Goal: Check status: Check status

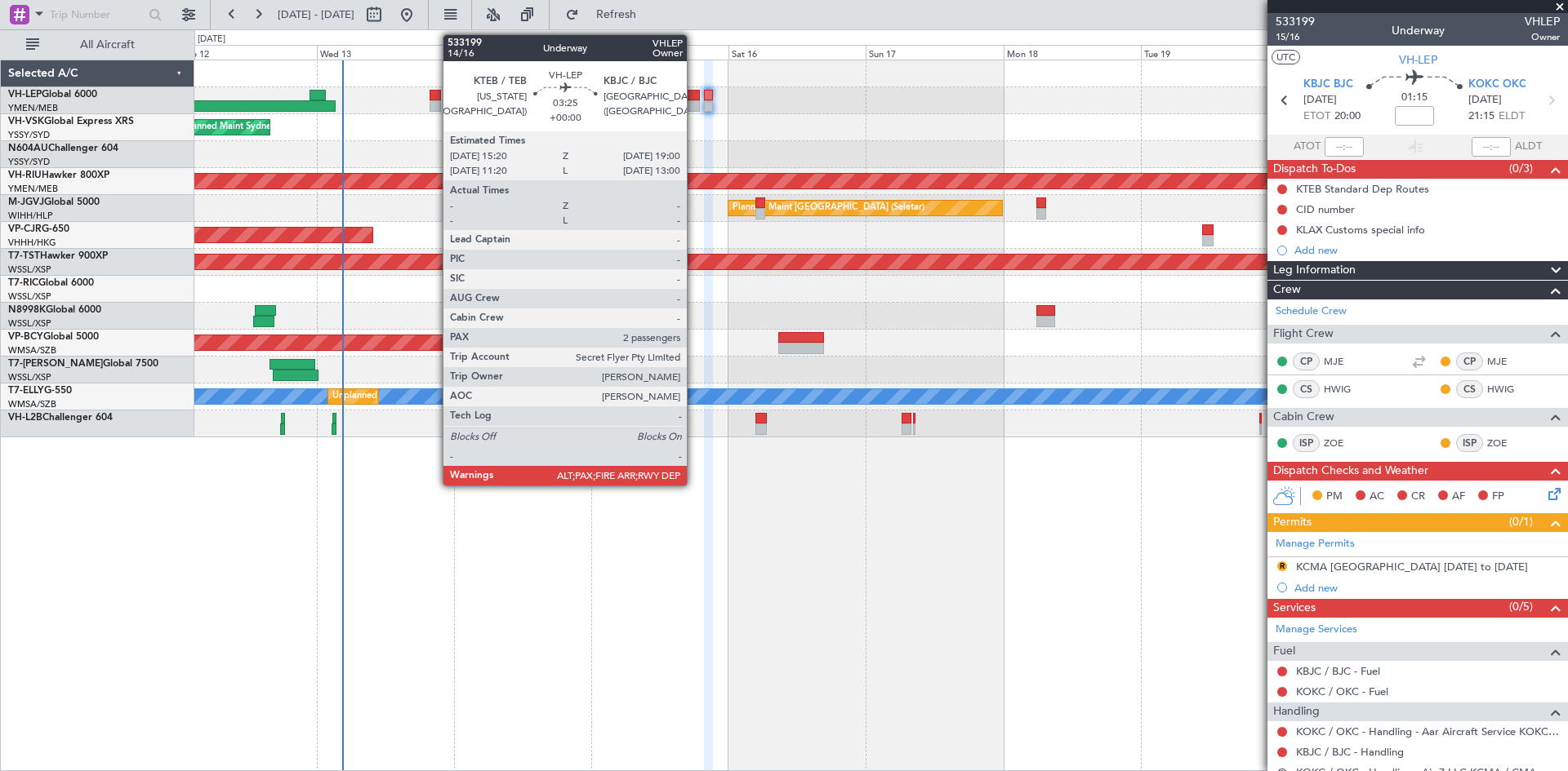
click at [694, 105] on div at bounding box center [689, 106] width 21 height 11
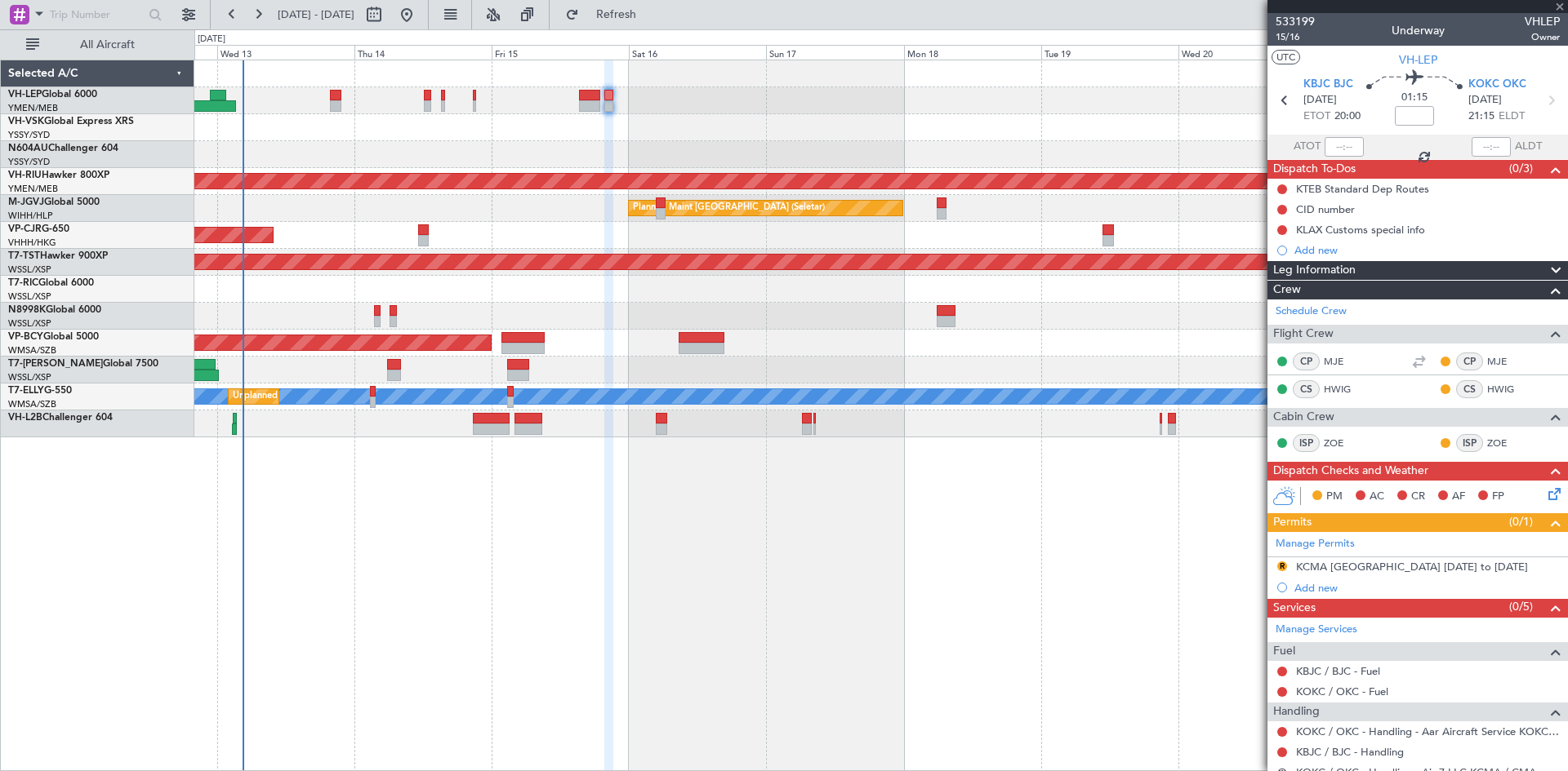
click at [724, 128] on div "Unplanned Maint Sydney ([PERSON_NAME] Intl)" at bounding box center [880, 128] width 1373 height 27
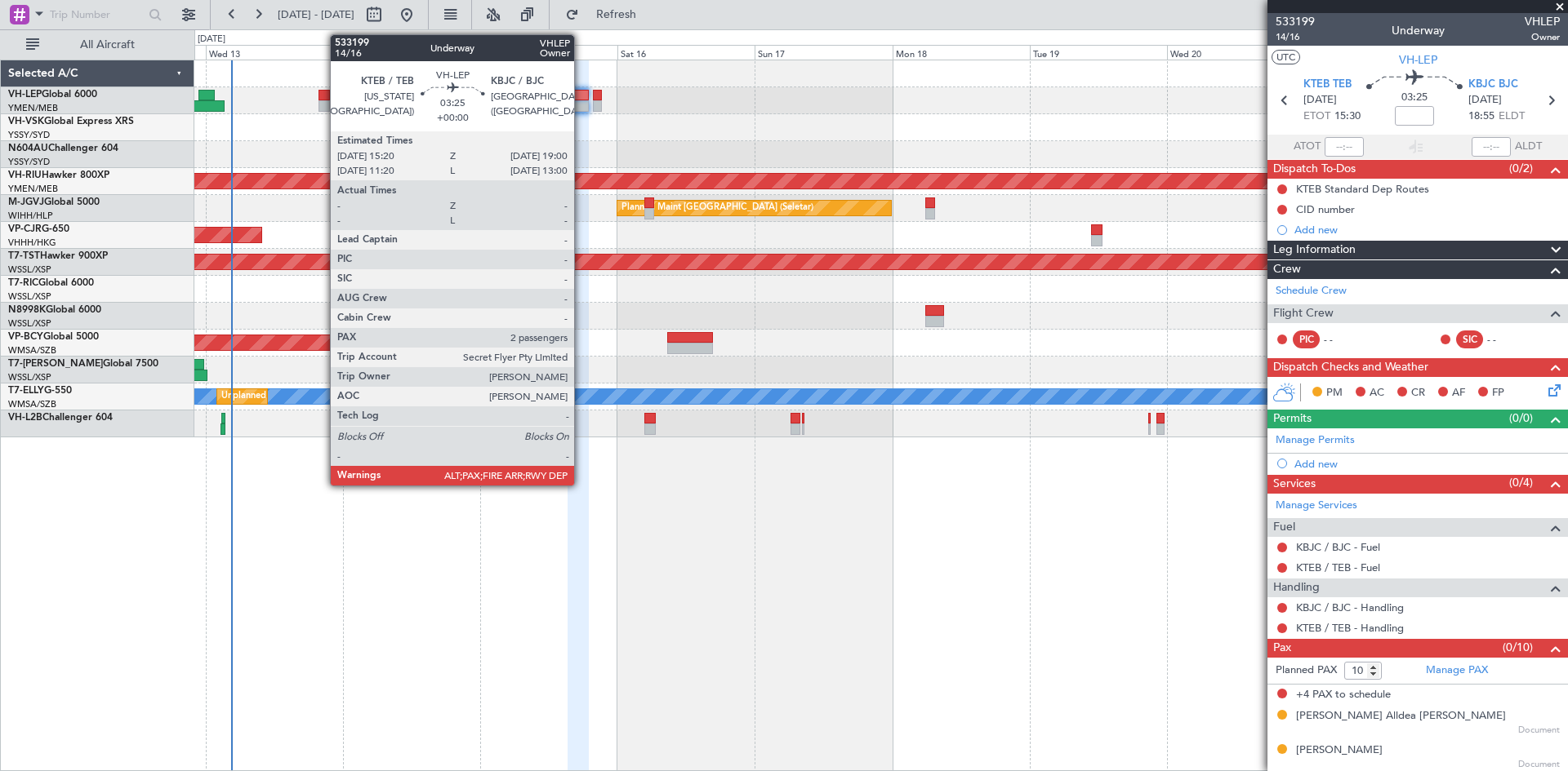
click at [582, 114] on div "Planned Maint [GEOGRAPHIC_DATA] ([GEOGRAPHIC_DATA] International) [PERSON_NAME]…" at bounding box center [880, 100] width 1373 height 27
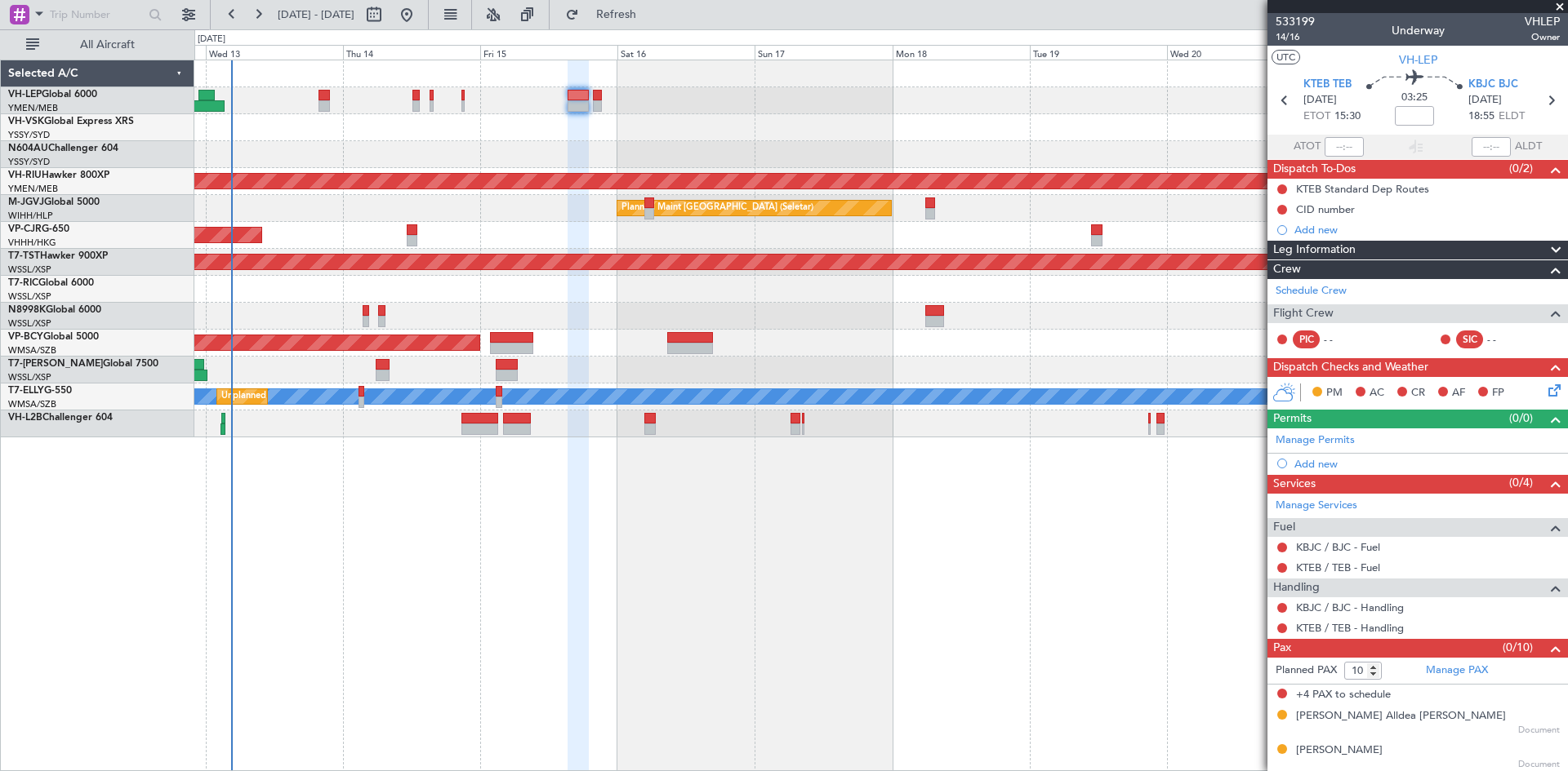
click at [582, 114] on div "Planned Maint [GEOGRAPHIC_DATA] ([GEOGRAPHIC_DATA] International) [PERSON_NAME]…" at bounding box center [880, 100] width 1373 height 27
click at [582, 113] on div "Planned Maint [GEOGRAPHIC_DATA] ([GEOGRAPHIC_DATA] International) [PERSON_NAME]…" at bounding box center [880, 100] width 1373 height 27
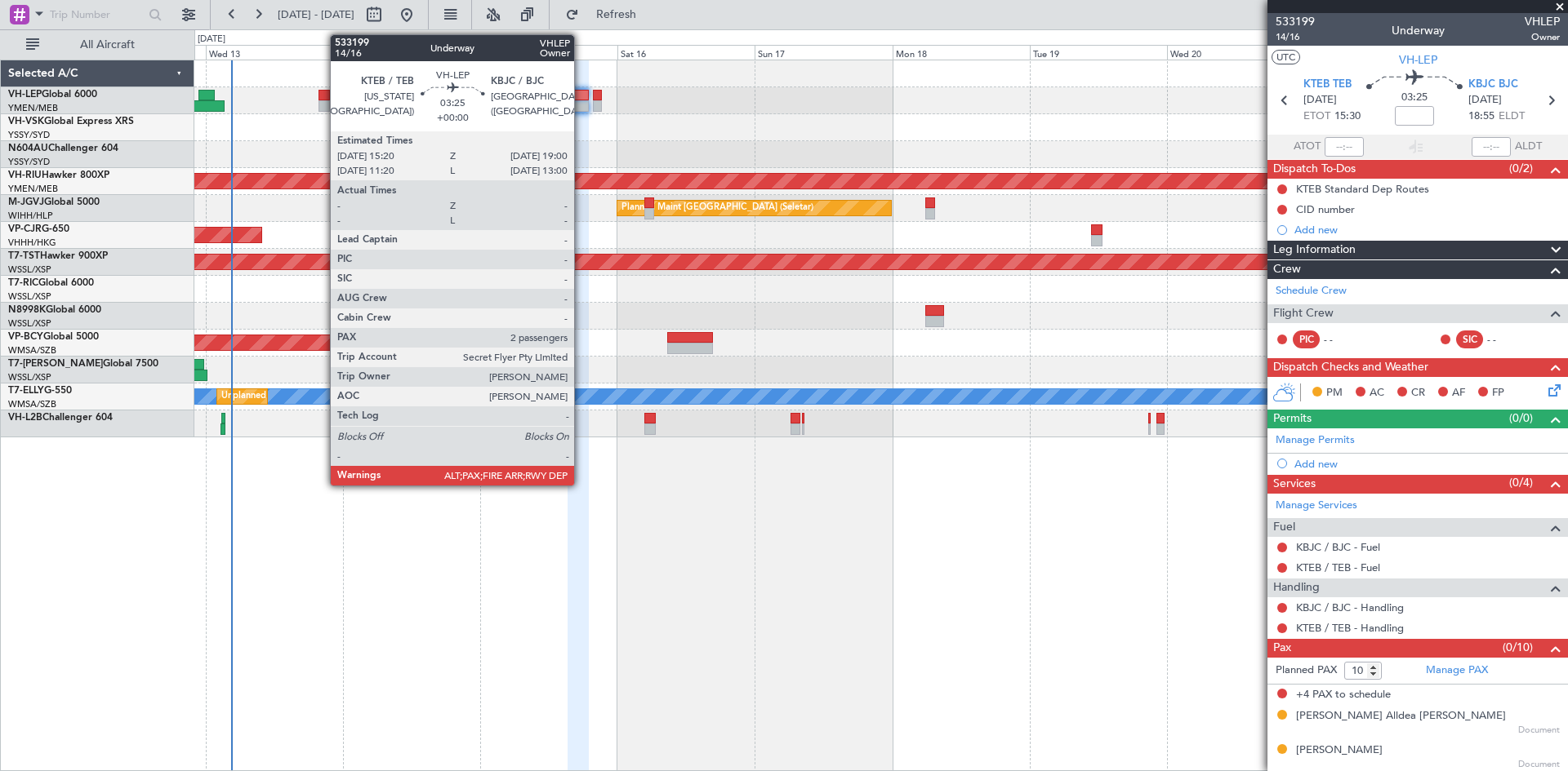
click at [582, 109] on div at bounding box center [578, 106] width 21 height 11
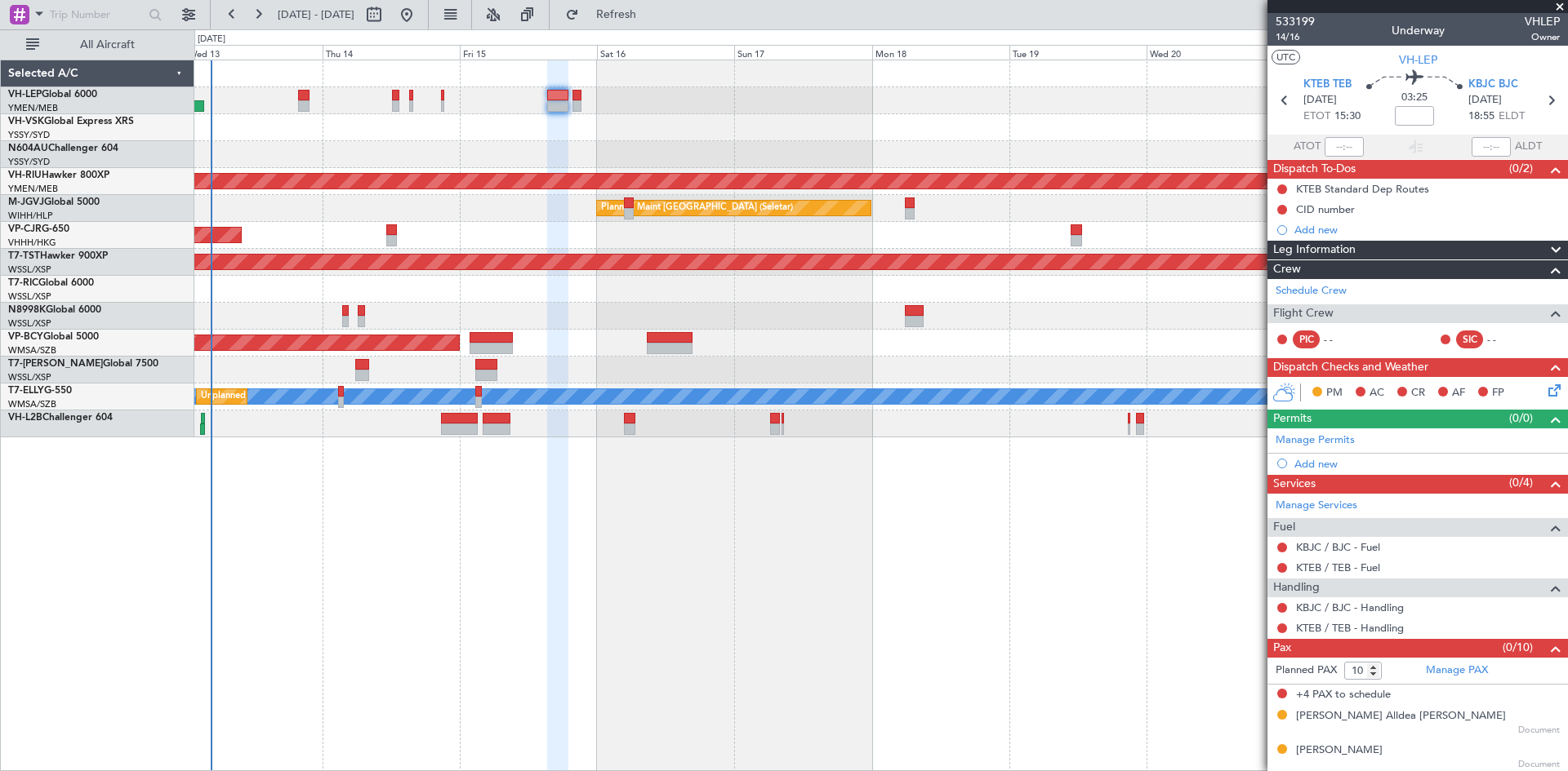
click at [481, 164] on div at bounding box center [880, 154] width 1373 height 27
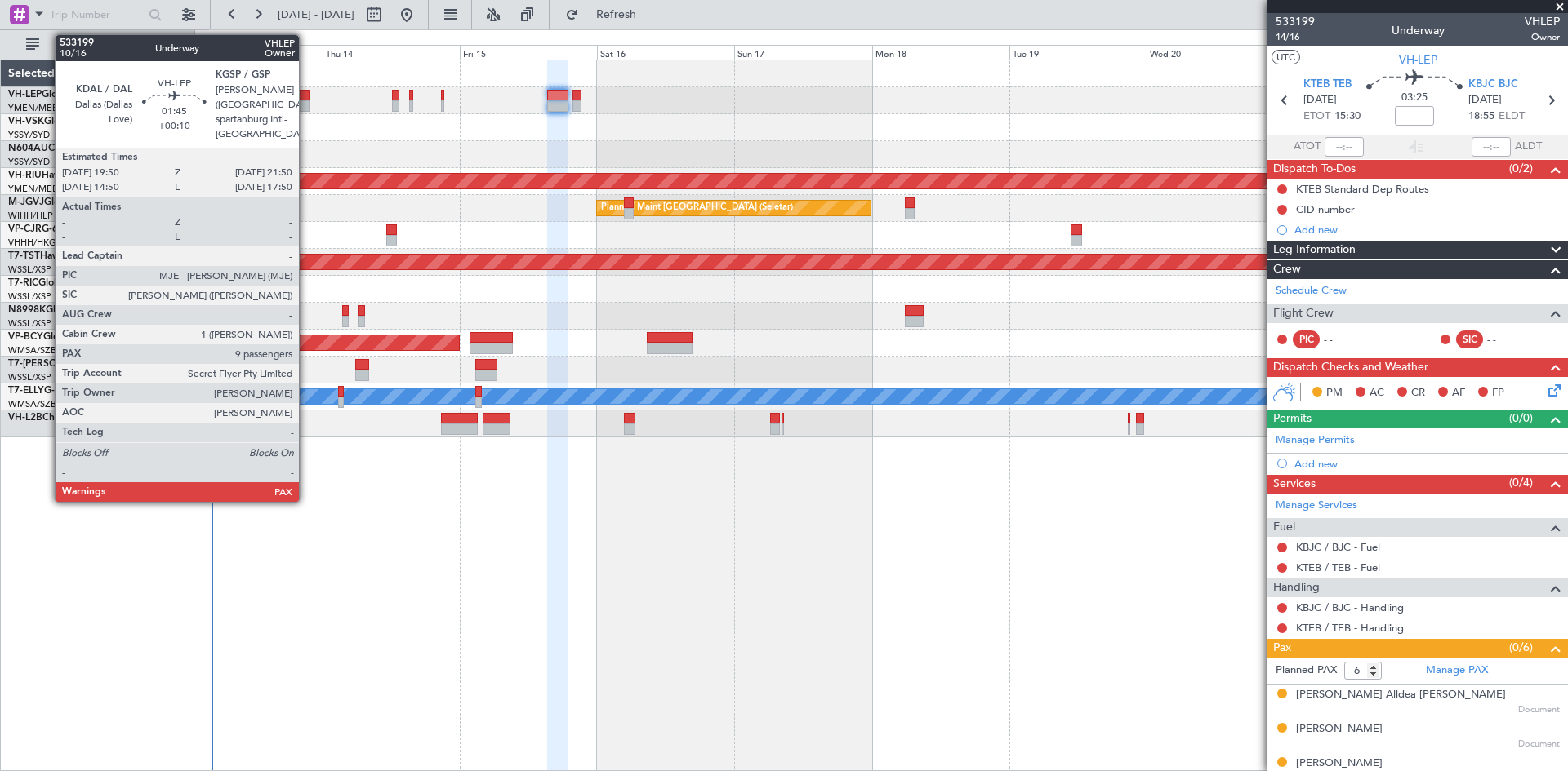
click at [305, 103] on div at bounding box center [304, 106] width 12 height 11
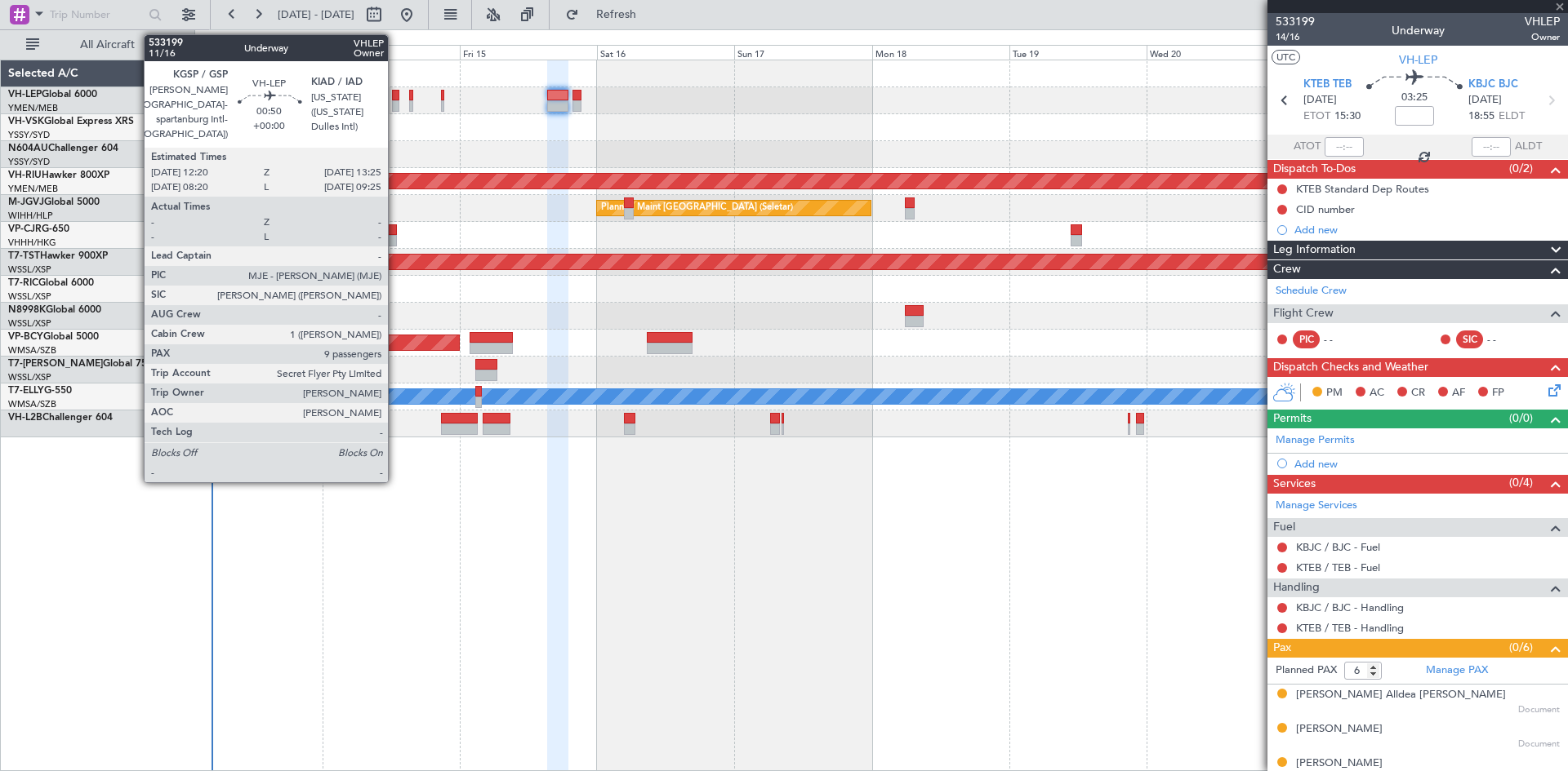
click at [395, 106] on div at bounding box center [395, 106] width 7 height 11
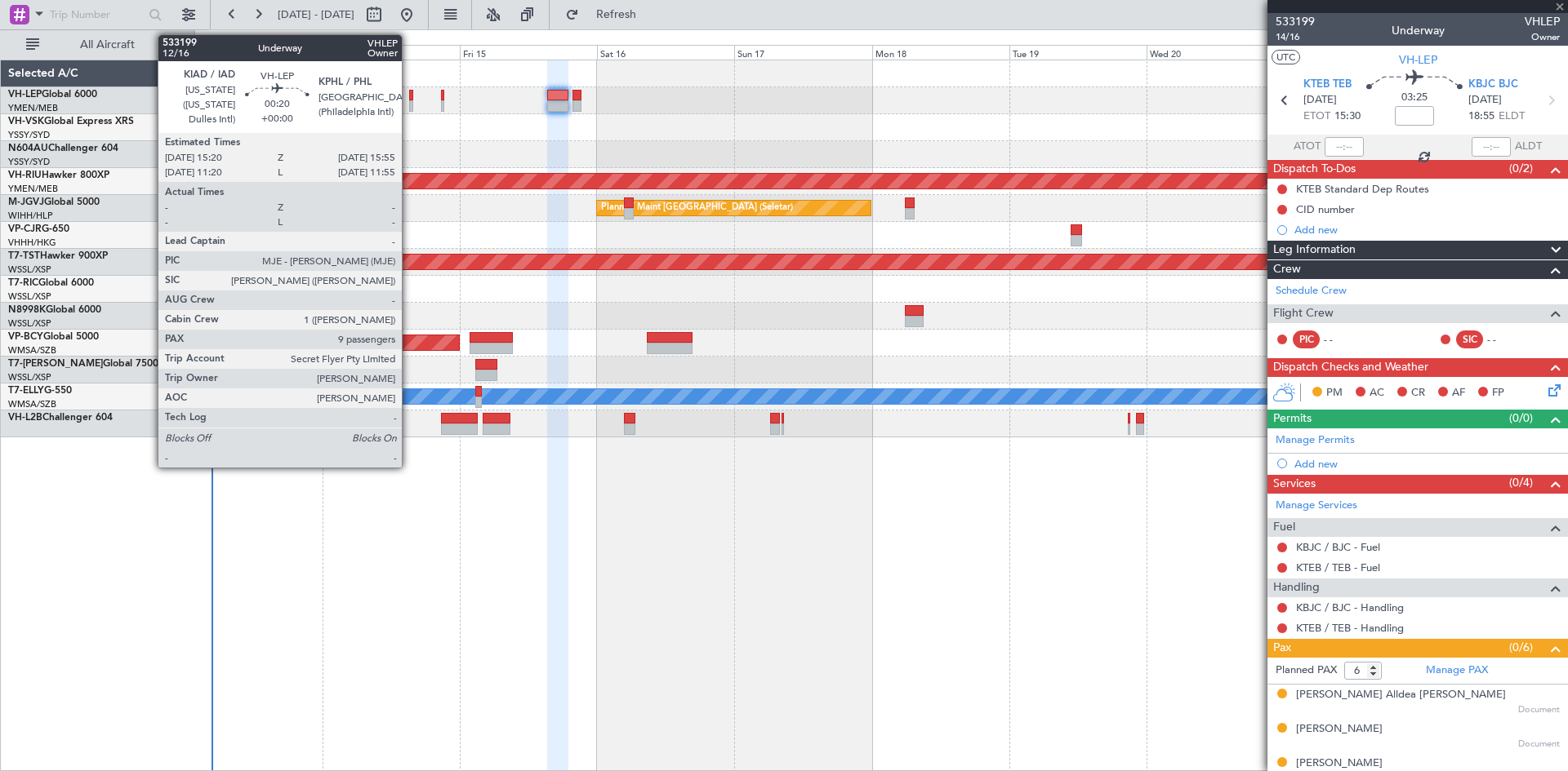
type input "9"
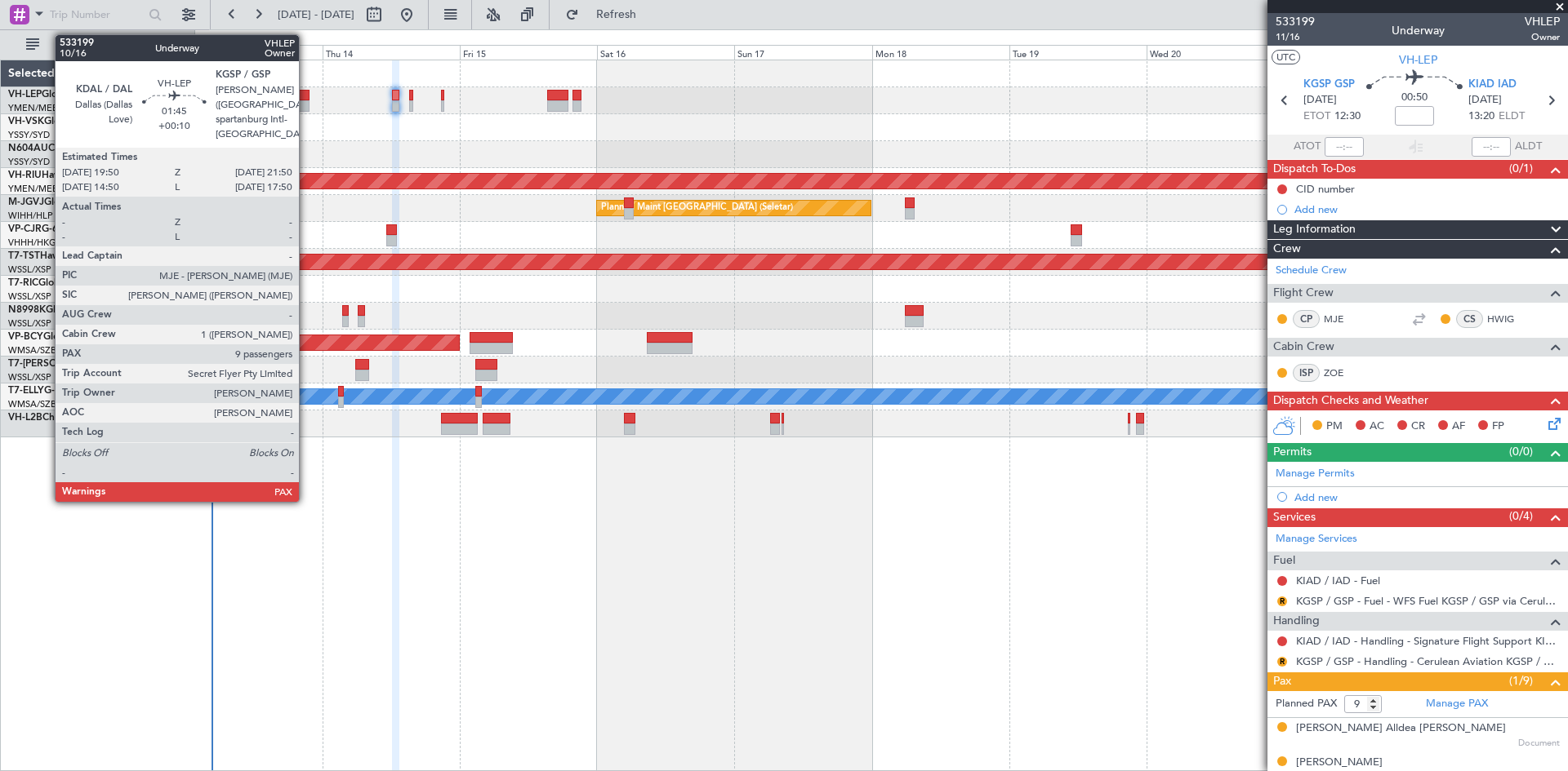
click at [306, 109] on div at bounding box center [304, 106] width 12 height 11
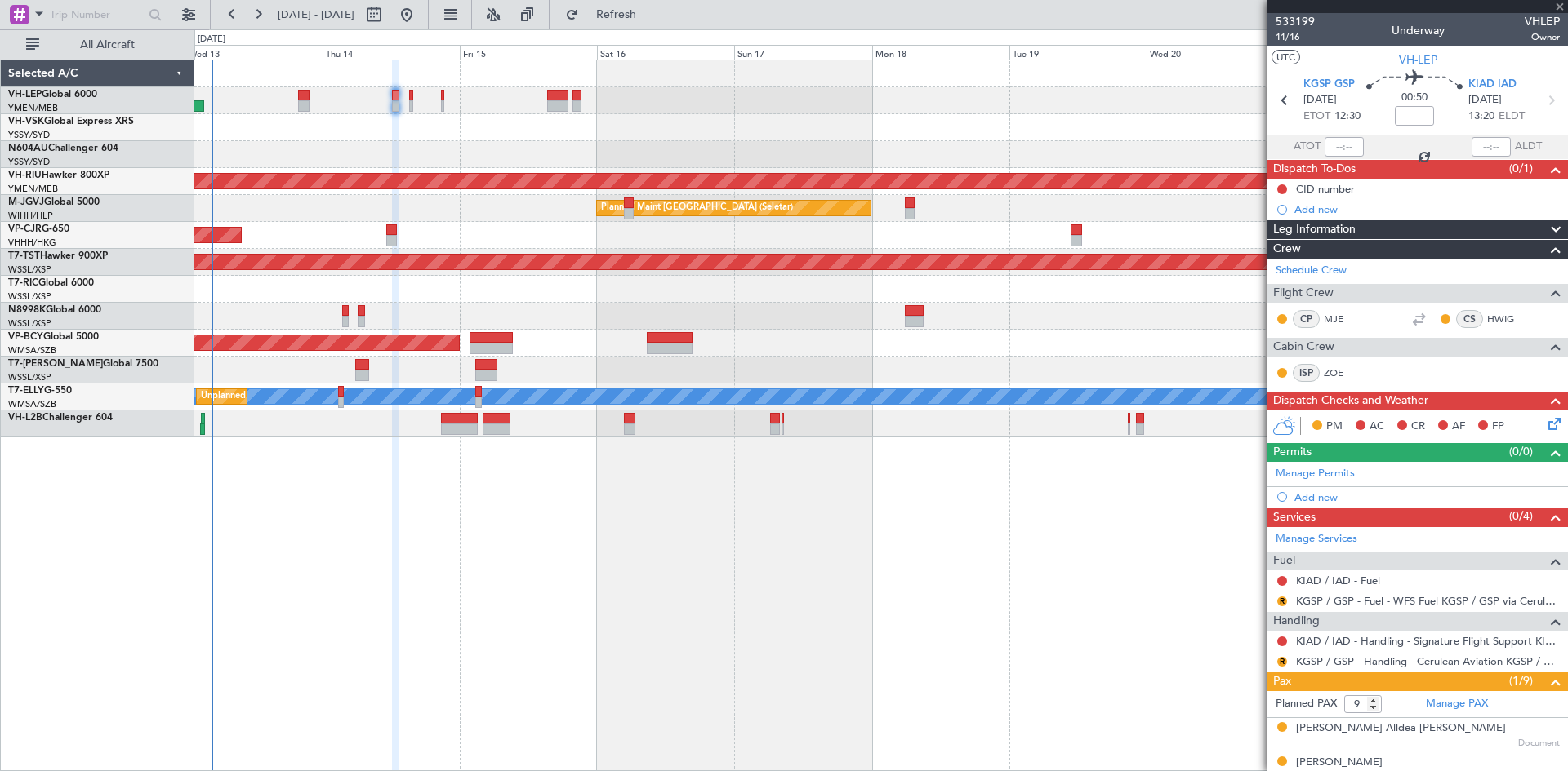
type input "+00:10"
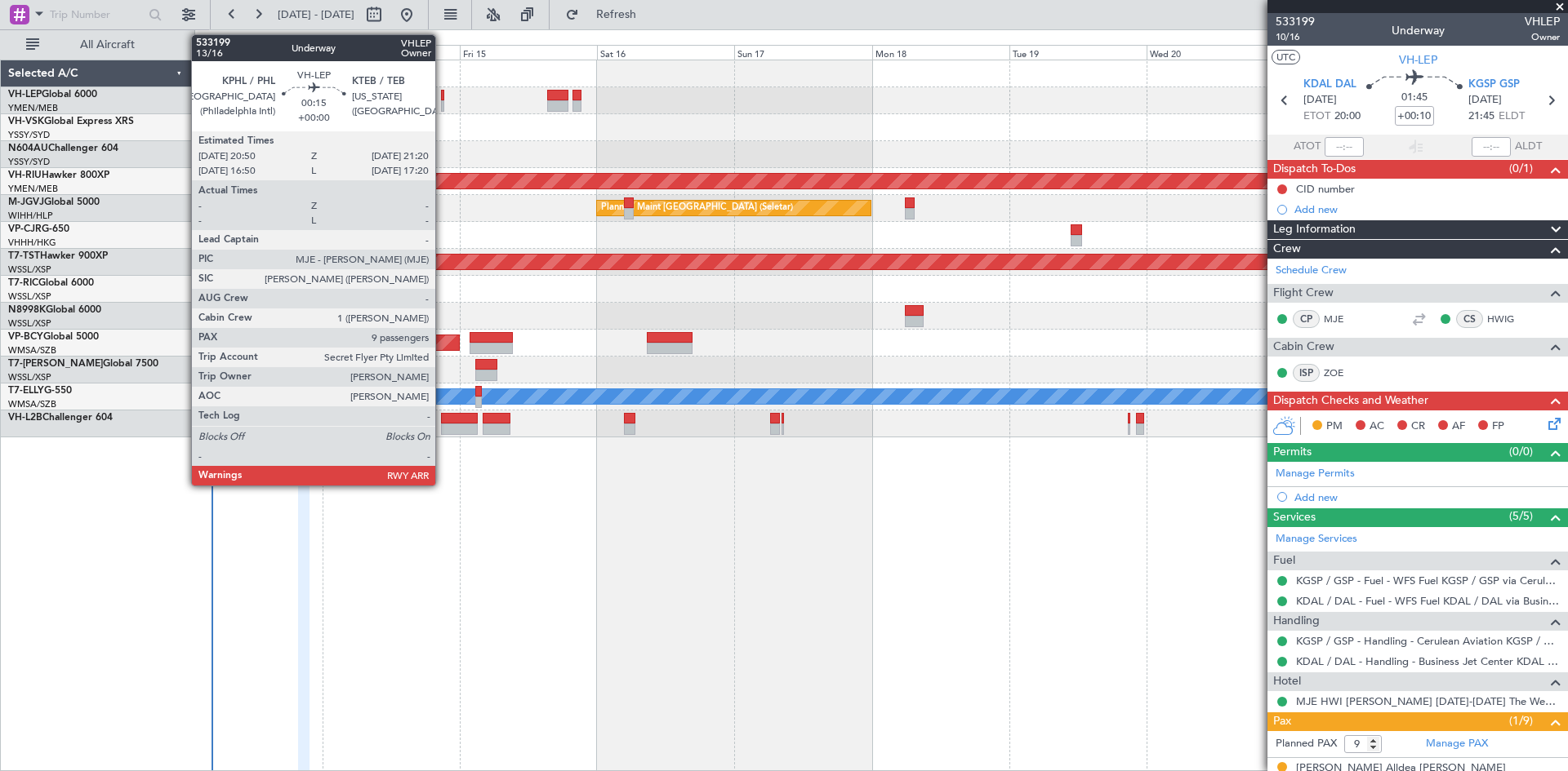
click at [442, 104] on div at bounding box center [442, 106] width 3 height 11
